Goal: Transaction & Acquisition: Purchase product/service

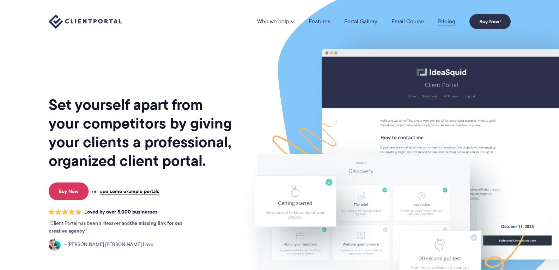
click at [446, 24] on link "Pricing" at bounding box center [446, 22] width 17 height 6
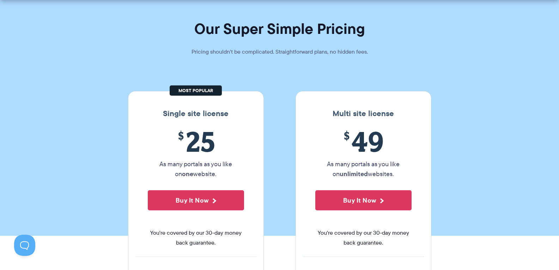
scroll to position [106, 0]
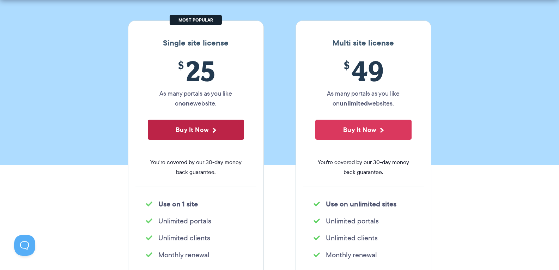
click at [223, 128] on button "Buy It Now" at bounding box center [196, 130] width 96 height 20
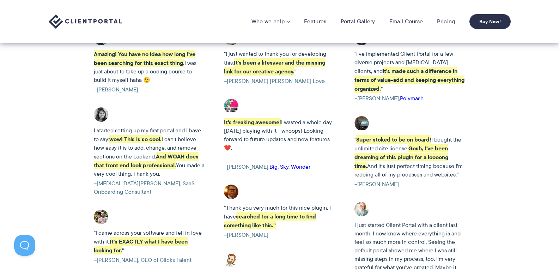
scroll to position [952, 0]
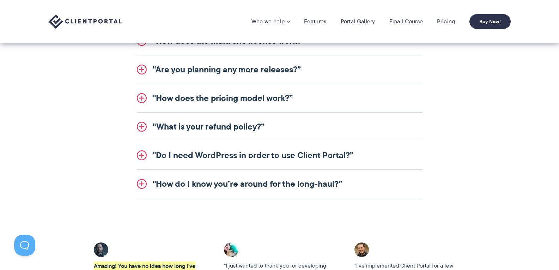
click at [334, 155] on link ""Do I need WordPress in order to use Client Portal?”" at bounding box center [280, 155] width 286 height 28
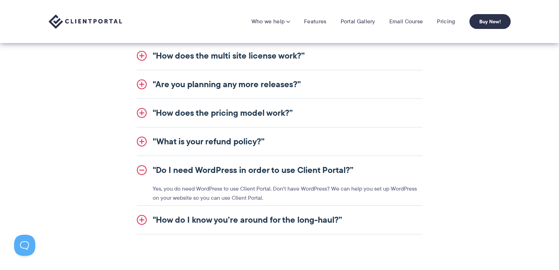
scroll to position [870, 0]
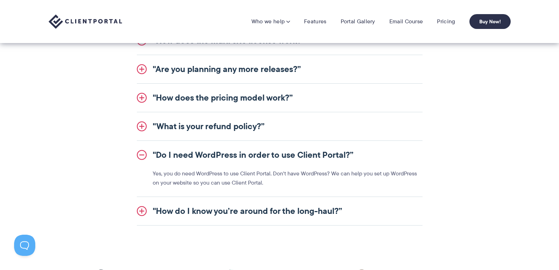
click at [272, 175] on p "Yes, you do need WordPress to use Client Portal. Don't have WordPress? We can h…" at bounding box center [288, 178] width 270 height 18
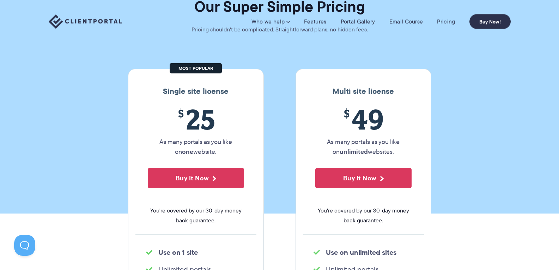
scroll to position [0, 0]
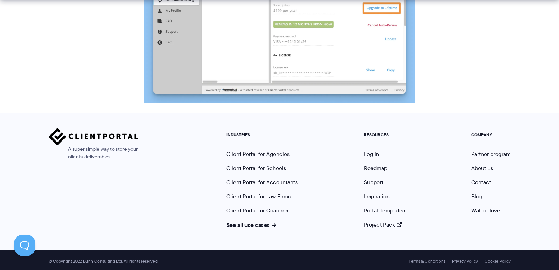
scroll to position [726, 0]
